Goal: Task Accomplishment & Management: Use online tool/utility

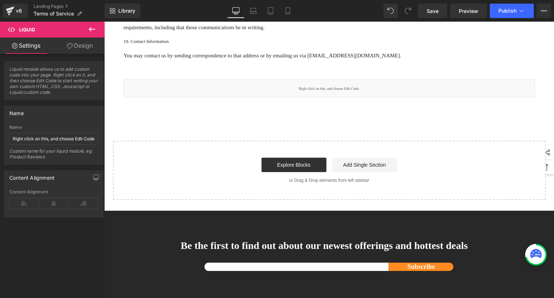
drag, startPoint x: 448, startPoint y: 222, endPoint x: 437, endPoint y: 219, distance: 12.0
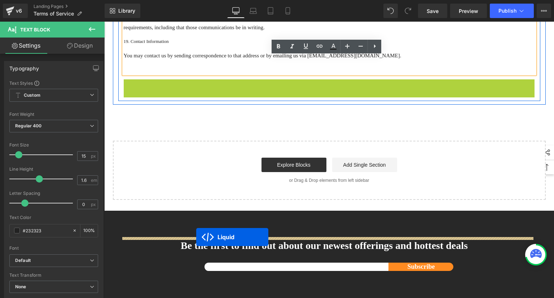
drag, startPoint x: 305, startPoint y: 240, endPoint x: 196, endPoint y: 237, distance: 109.3
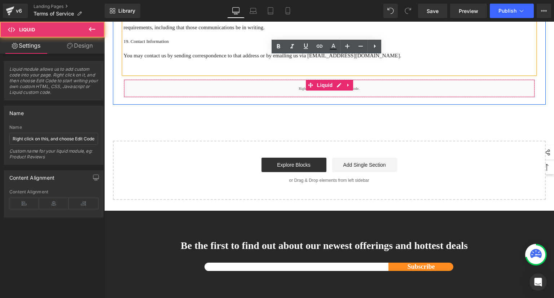
click at [171, 97] on div "Liquid" at bounding box center [329, 88] width 411 height 18
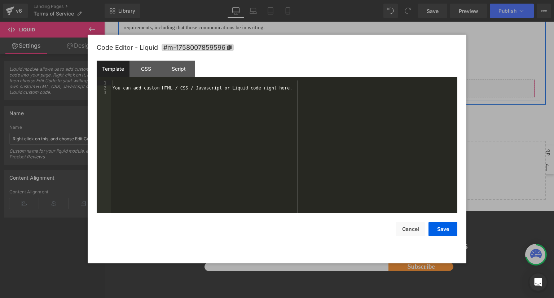
click at [335, 97] on div "Liquid" at bounding box center [329, 88] width 411 height 18
click at [181, 67] on div "Script" at bounding box center [178, 69] width 33 height 16
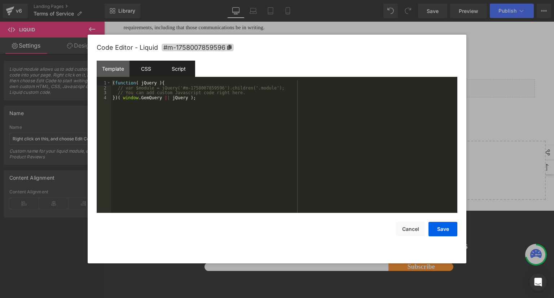
click at [149, 70] on div "CSS" at bounding box center [145, 69] width 33 height 16
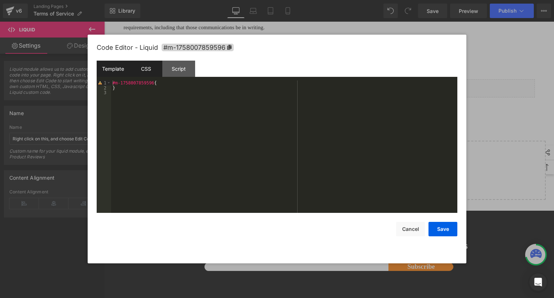
click at [116, 68] on div "Template" at bounding box center [113, 69] width 33 height 16
click at [165, 91] on div "You can add custom HTML / CSS / Javascript or Liquid code right here." at bounding box center [284, 151] width 346 height 142
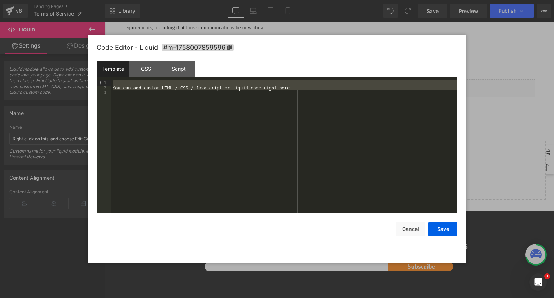
drag, startPoint x: 159, startPoint y: 97, endPoint x: 102, endPoint y: 70, distance: 62.9
click at [102, 70] on div "Template CSS Script Data 1 2 3 You can add custom HTML / CSS / Javascript or Li…" at bounding box center [277, 137] width 360 height 152
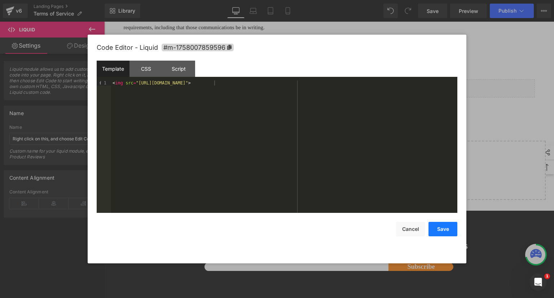
click at [431, 222] on button "Save" at bounding box center [442, 229] width 29 height 14
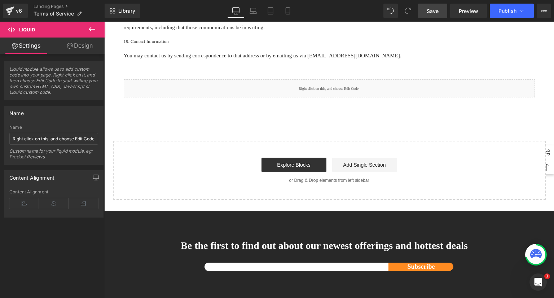
click at [435, 13] on span "Save" at bounding box center [432, 11] width 12 height 8
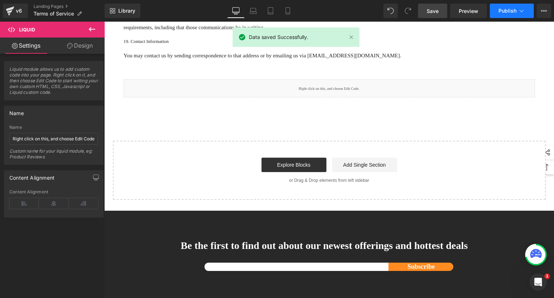
click at [505, 6] on button "Publish" at bounding box center [512, 11] width 44 height 14
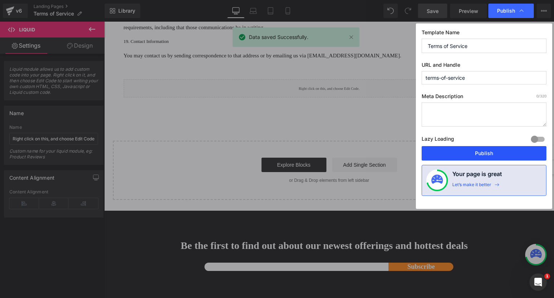
click at [501, 151] on button "Publish" at bounding box center [483, 153] width 125 height 14
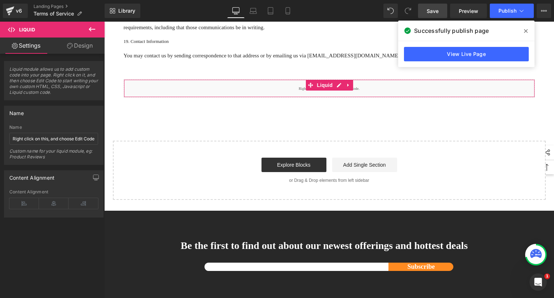
drag, startPoint x: 79, startPoint y: 231, endPoint x: 79, endPoint y: 213, distance: 17.7
click at [79, 231] on div "Liquid module allows us to add custom code into your page. Right click on it, a…" at bounding box center [54, 177] width 108 height 247
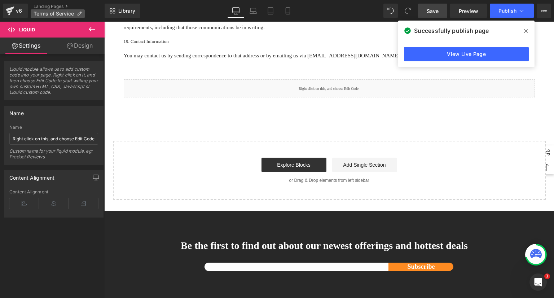
drag, startPoint x: 21, startPoint y: 10, endPoint x: 51, endPoint y: 11, distance: 29.9
click at [21, 10] on div "v6" at bounding box center [18, 10] width 9 height 9
